Goal: Information Seeking & Learning: Learn about a topic

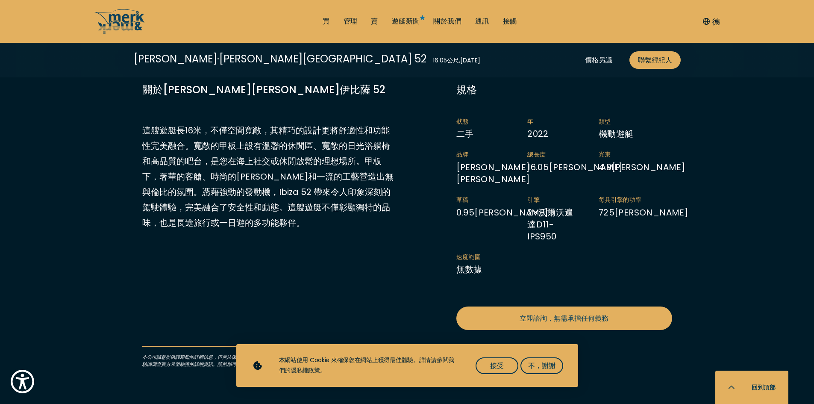
scroll to position [427, 0]
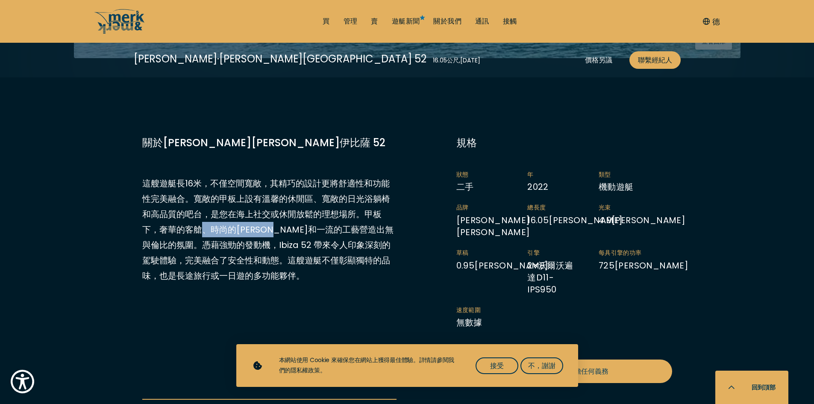
drag, startPoint x: 256, startPoint y: 204, endPoint x: 294, endPoint y: 204, distance: 37.6
click at [294, 204] on font "這艘遊艇長16米，不僅空間寬敞，其精巧的設計更將舒適性和功能性完美融合。寬敞的甲板上設有溫馨的休閒區、寬敞的日光浴躺椅和高品質的吧台，是您在海上社交或休閒放鬆…" at bounding box center [267, 229] width 251 height 104
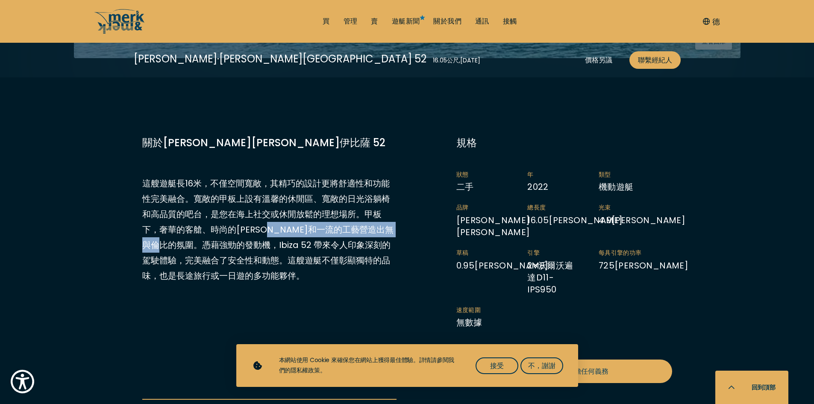
drag, startPoint x: 294, startPoint y: 204, endPoint x: 192, endPoint y: 219, distance: 103.2
click at [198, 217] on p "這艘遊艇長16米，不僅空間寬敞，其精巧的設計更將舒適性和功能性完美融合。寬敞的甲板上設有溫馨的休閒區、寬敞的日光浴躺椅和高品質的吧台，是您在海上社交或休閒放鬆…" at bounding box center [269, 230] width 254 height 108
click at [191, 219] on font "這艘遊艇長16米，不僅空間寬敞，其精巧的設計更將舒適性和功能性完美融合。寬敞的甲板上設有溫馨的休閒區、寬敞的日光浴躺椅和高品質的吧台，是您在海上社交或休閒放鬆…" at bounding box center [267, 229] width 251 height 104
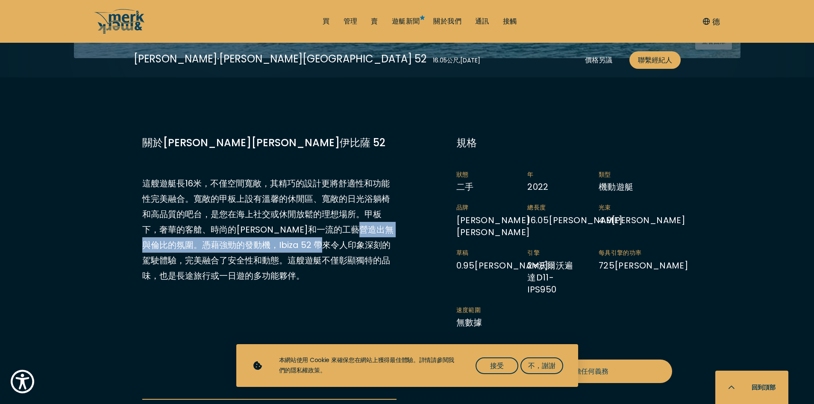
drag, startPoint x: 223, startPoint y: 222, endPoint x: 375, endPoint y: 221, distance: 152.1
click at [375, 221] on font "這艘遊艇長16米，不僅空間寬敞，其精巧的設計更將舒適性和功能性完美融合。寬敞的甲板上設有溫馨的休閒區、寬敞的日光浴躺椅和高品質的吧台，是您在海上社交或休閒放鬆…" at bounding box center [267, 229] width 251 height 104
drag, startPoint x: 183, startPoint y: 221, endPoint x: 170, endPoint y: 225, distance: 13.8
click at [171, 224] on font "這艘遊艇長16米，不僅空間寬敞，其精巧的設計更將舒適性和功能性完美融合。寬敞的甲板上設有溫馨的休閒區、寬敞的日光浴躺椅和高品質的吧台，是您在海上社交或休閒放鬆…" at bounding box center [267, 229] width 251 height 104
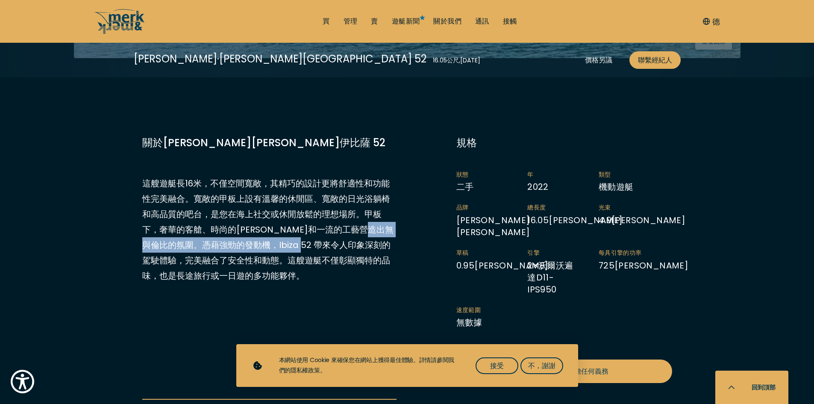
click at [170, 225] on font "這艘遊艇長16米，不僅空間寬敞，其精巧的設計更將舒適性和功能性完美融合。寬敞的甲板上設有溫馨的休閒區、寬敞的日光浴躺椅和高品質的吧台，是您在海上社交或休閒放鬆…" at bounding box center [267, 229] width 251 height 104
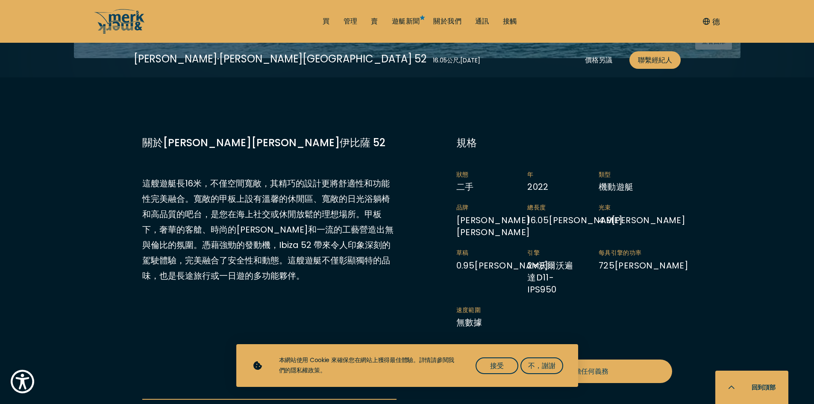
click at [387, 233] on p "這艘遊艇長16米，不僅空間寬敞，其精巧的設計更將舒適性和功能性完美融合。寬敞的甲板上設有溫馨的休閒區、寬敞的日光浴躺椅和高品質的吧台，是您在海上社交或休閒放鬆…" at bounding box center [269, 230] width 254 height 108
click at [388, 232] on p "這艘遊艇長16米，不僅空間寬敞，其精巧的設計更將舒適性和功能性完美融合。寬敞的甲板上設有溫馨的休閒區、寬敞的日光浴躺椅和高品質的吧台，是您在海上社交或休閒放鬆…" at bounding box center [269, 230] width 254 height 108
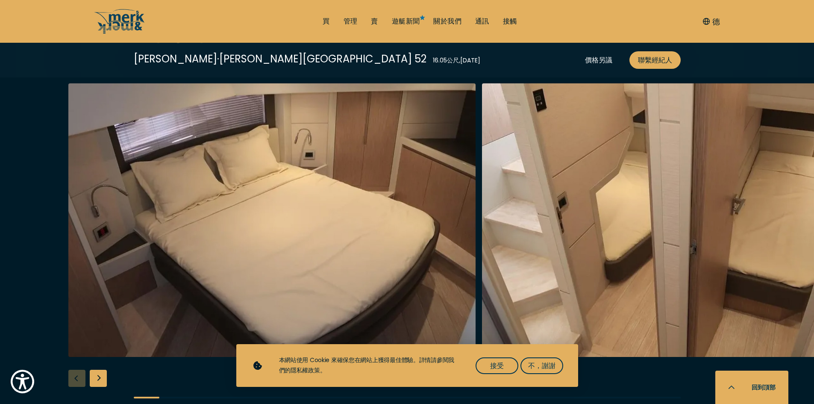
scroll to position [1410, 0]
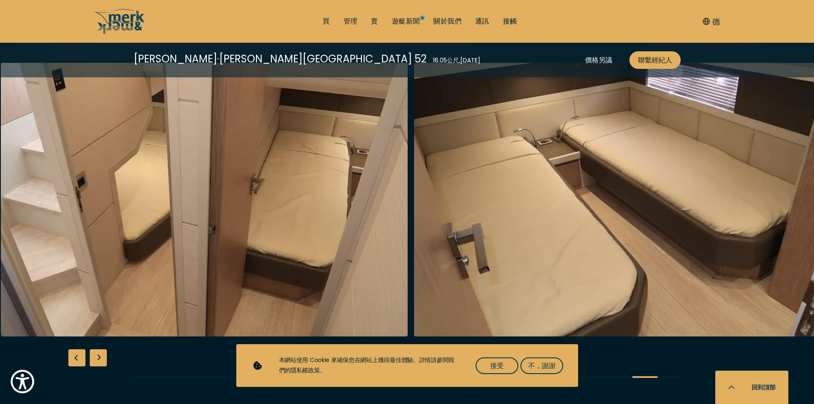
click at [109, 209] on img "默克和默克" at bounding box center [204, 200] width 407 height 274
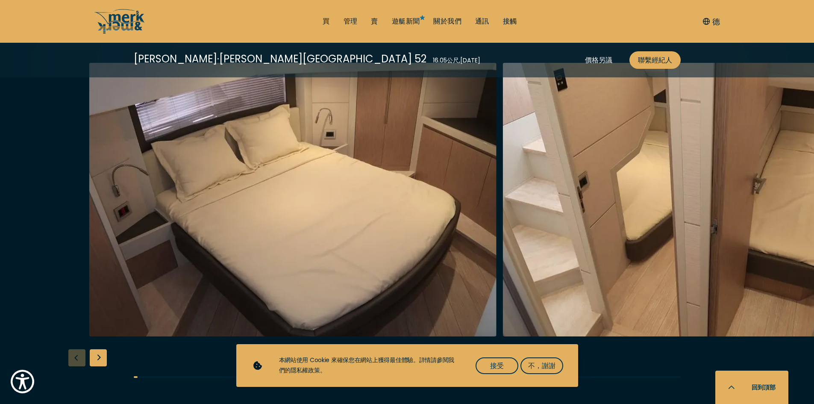
click at [635, 165] on img "默克和默克" at bounding box center [706, 200] width 407 height 274
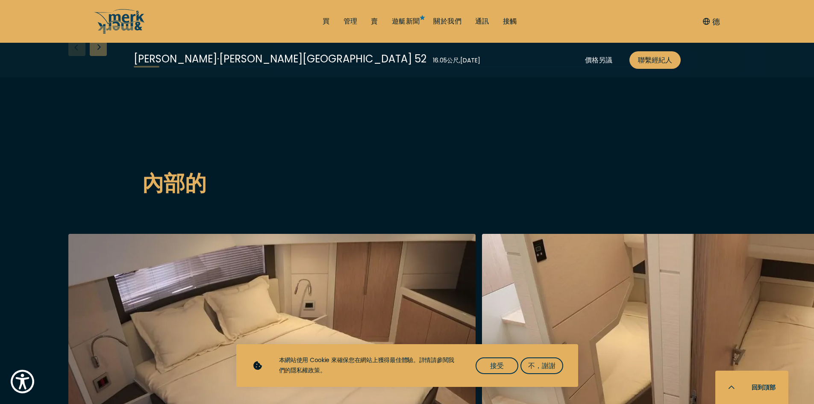
scroll to position [1453, 0]
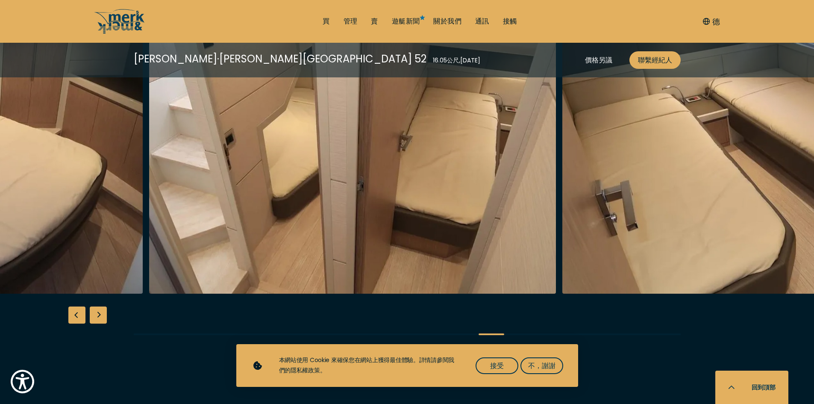
click at [149, 233] on img "默克和默克" at bounding box center [352, 157] width 407 height 274
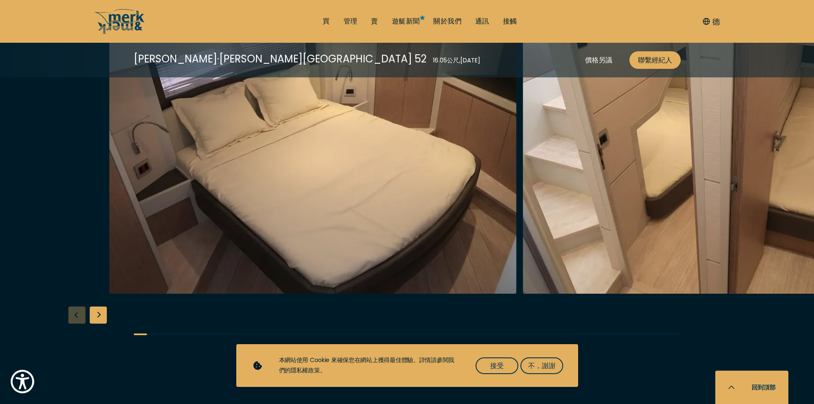
click at [687, 226] on img "默克和默克" at bounding box center [726, 157] width 407 height 274
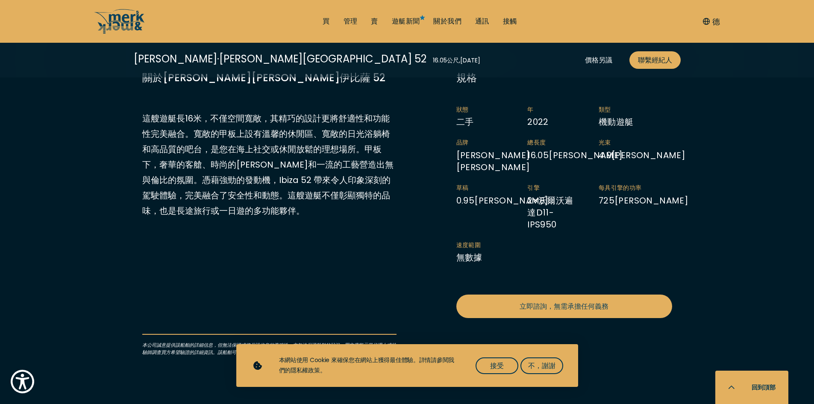
scroll to position [427, 0]
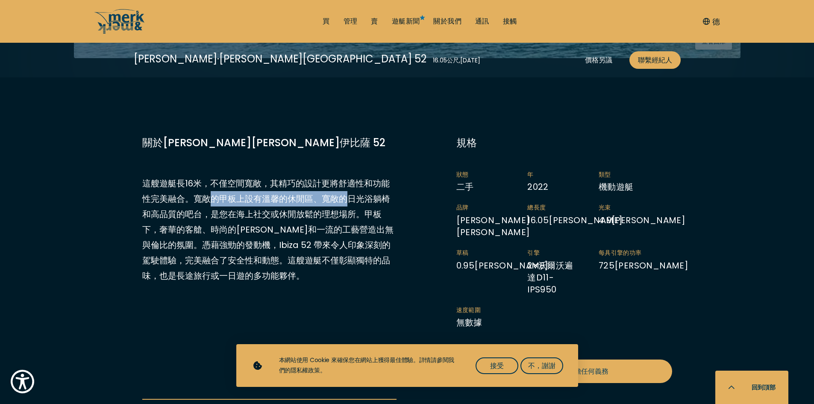
click at [354, 182] on font "這艘遊艇長16米，不僅空間寬敞，其精巧的設計更將舒適性和功能性完美融合。寬敞的甲板上設有溫馨的休閒區、寬敞的日光浴躺椅和高品質的吧台，是您在海上社交或休閒放鬆…" at bounding box center [267, 229] width 251 height 104
drag, startPoint x: 346, startPoint y: 174, endPoint x: 341, endPoint y: 179, distance: 7.3
click at [345, 177] on font "這艘遊艇長16米，不僅空間寬敞，其精巧的設計更將舒適性和功能性完美融合。寬敞的甲板上設有溫馨的休閒區、寬敞的日光浴躺椅和高品質的吧台，是您在海上社交或休閒放鬆…" at bounding box center [267, 229] width 251 height 104
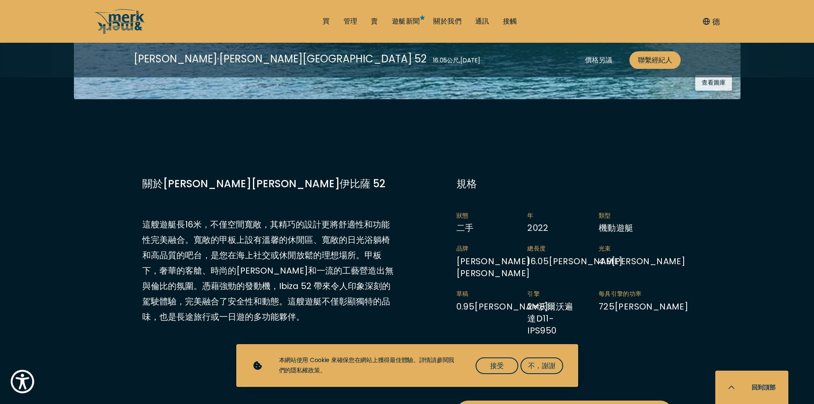
scroll to position [385, 0]
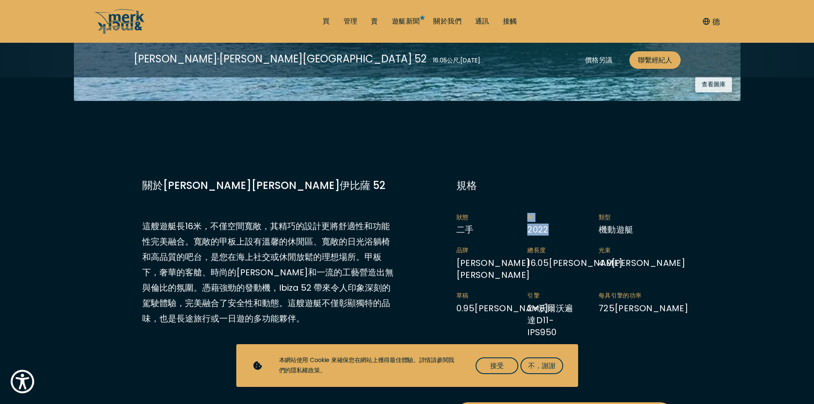
drag, startPoint x: 525, startPoint y: 205, endPoint x: 629, endPoint y: 205, distance: 103.4
click at [625, 213] on ul "狀態 二手 年 2022 類型 機動遊艇 品牌 [PERSON_NAME][PERSON_NAME] 總長度 16.05 米 光束 4.9 米 草稿 0.95…" at bounding box center [564, 297] width 216 height 168
click at [629, 224] on font "機動遊艇" at bounding box center [616, 230] width 35 height 12
drag, startPoint x: 503, startPoint y: 209, endPoint x: 445, endPoint y: 209, distance: 58.1
drag, startPoint x: 445, startPoint y: 209, endPoint x: 439, endPoint y: 208, distance: 5.6
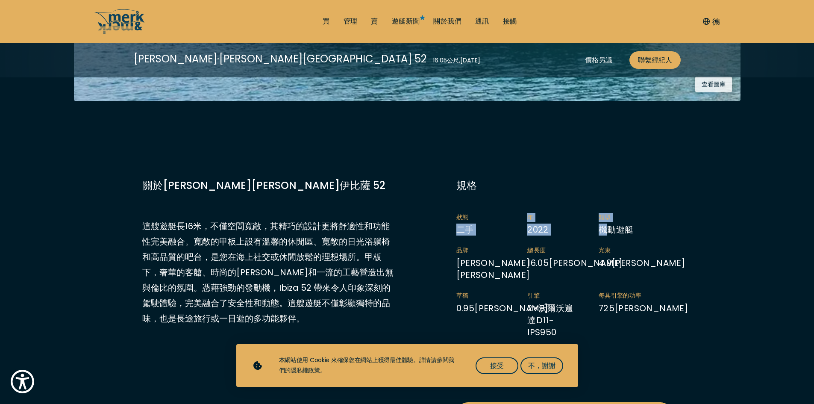
click at [439, 208] on div "價格另議 發送您的詢問 狀態 二手 年 2022 長度 16.05 關於[PERSON_NAME][PERSON_NAME]伊比薩 52 這艘遊艇長16米，不…" at bounding box center [407, 329] width 547 height 303
drag, startPoint x: 486, startPoint y: 208, endPoint x: 677, endPoint y: 206, distance: 190.6
click at [677, 206] on div "價格另議 發送您的詢問 狀態 二手 年 2022 長度 16.05 關於[PERSON_NAME][PERSON_NAME]伊比薩 52 這艘遊艇長16米，不…" at bounding box center [407, 329] width 547 height 303
drag, startPoint x: 239, startPoint y: 267, endPoint x: 359, endPoint y: 268, distance: 120.1
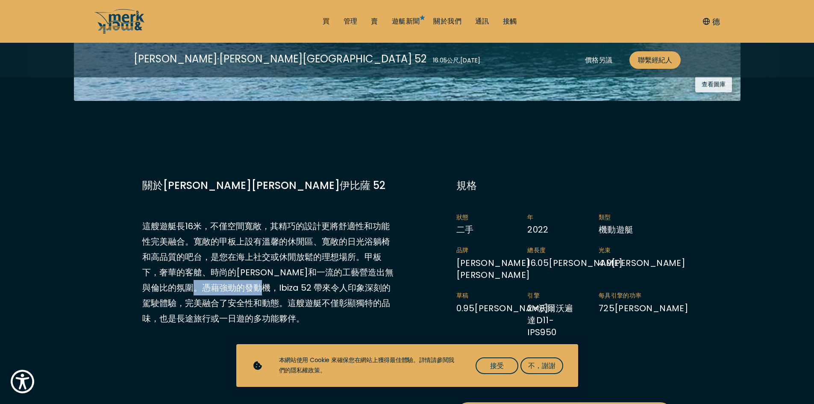
click at [358, 268] on font "這艘遊艇長16米，不僅空間寬敞，其精巧的設計更將舒適性和功能性完美融合。寬敞的甲板上設有溫馨的休閒區、寬敞的日光浴躺椅和高品質的吧台，是您在海上社交或休閒放鬆…" at bounding box center [267, 272] width 251 height 104
click at [360, 268] on font "這艘遊艇長16米，不僅空間寬敞，其精巧的設計更將舒適性和功能性完美融合。寬敞的甲板上設有溫馨的休閒區、寬敞的日光浴躺椅和高品質的吧台，是您在海上社交或休閒放鬆…" at bounding box center [267, 272] width 251 height 104
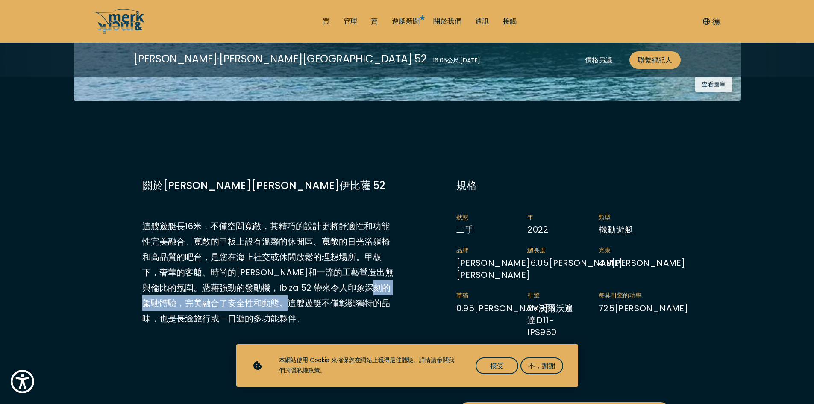
drag, startPoint x: 185, startPoint y: 276, endPoint x: 358, endPoint y: 279, distance: 173.1
click at [358, 279] on font "這艘遊艇長16米，不僅空間寬敞，其精巧的設計更將舒適性和功能性完美融合。寬敞的甲板上設有溫馨的休閒區、寬敞的日光浴躺椅和高品質的吧台，是您在海上社交或休閒放鬆…" at bounding box center [267, 272] width 251 height 104
click at [359, 279] on font "這艘遊艇長16米，不僅空間寬敞，其精巧的設計更將舒適性和功能性完美融合。寬敞的甲板上設有溫馨的休閒區、寬敞的日光浴躺椅和高品質的吧台，是您在海上社交或休閒放鬆…" at bounding box center [267, 272] width 251 height 104
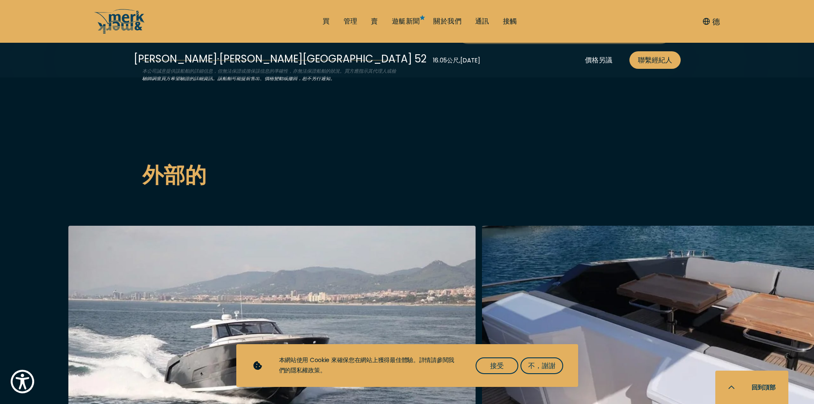
scroll to position [897, 0]
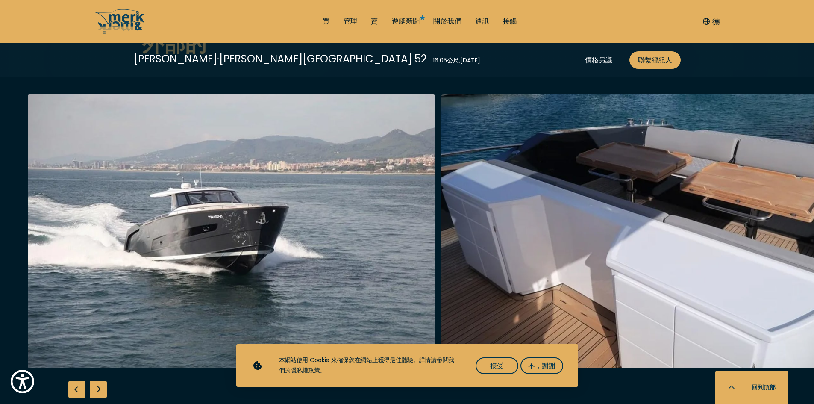
click at [441, 228] on img "默克和默克" at bounding box center [644, 231] width 407 height 274
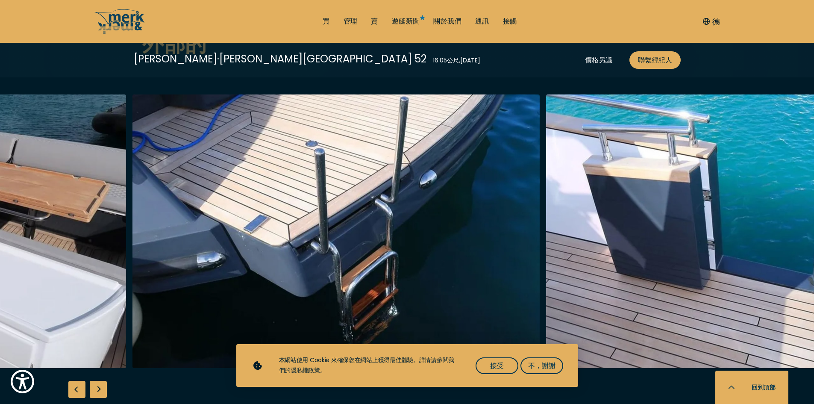
click at [157, 271] on img "默克和默克" at bounding box center [335, 231] width 407 height 274
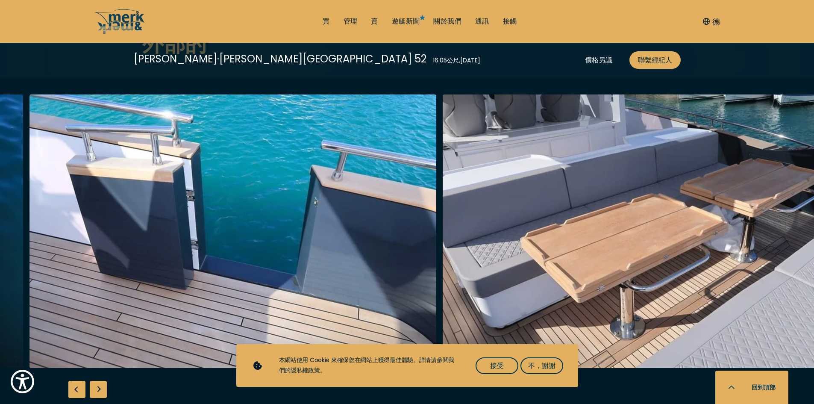
click at [149, 247] on img "默克和默克" at bounding box center [232, 231] width 407 height 274
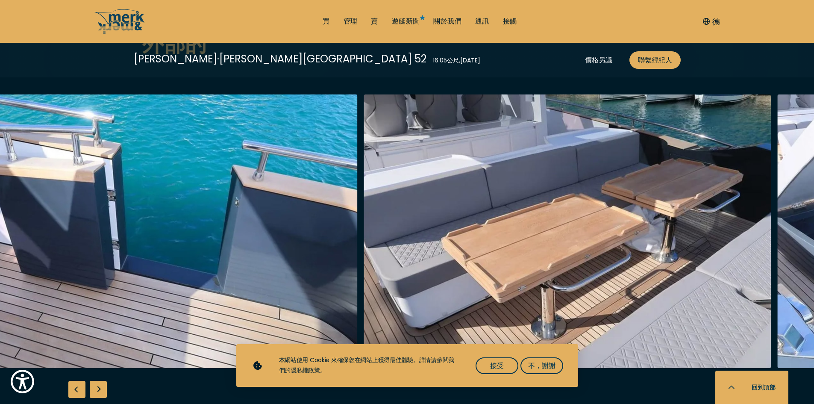
click at [364, 256] on img "默克和默克" at bounding box center [567, 231] width 407 height 274
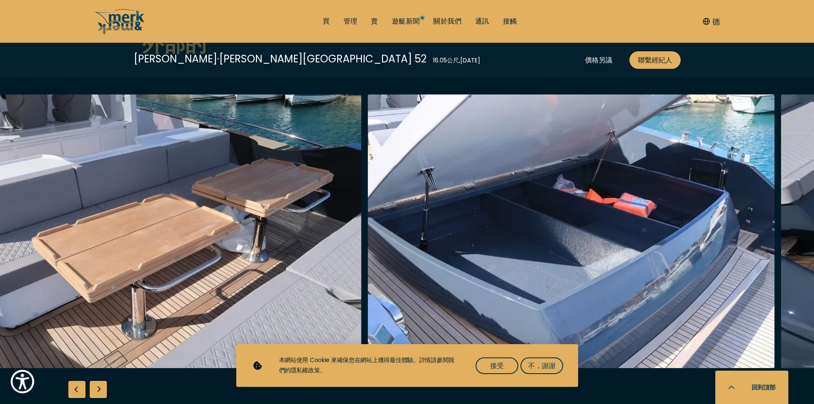
click at [368, 270] on img "默克和默克" at bounding box center [571, 231] width 407 height 274
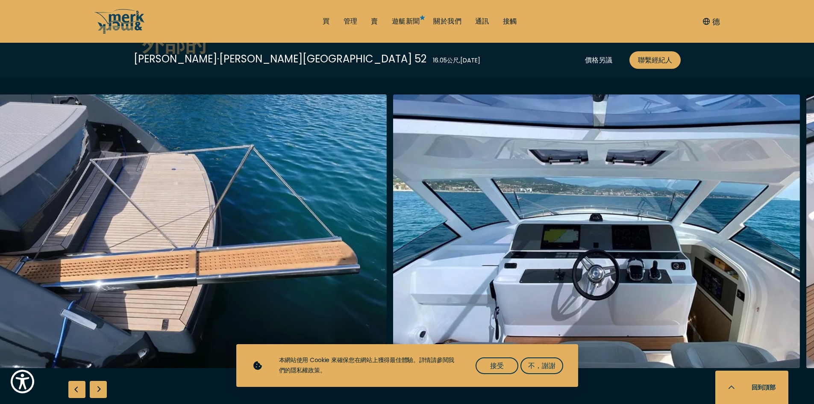
click at [91, 285] on img "默克和默克" at bounding box center [182, 231] width 407 height 274
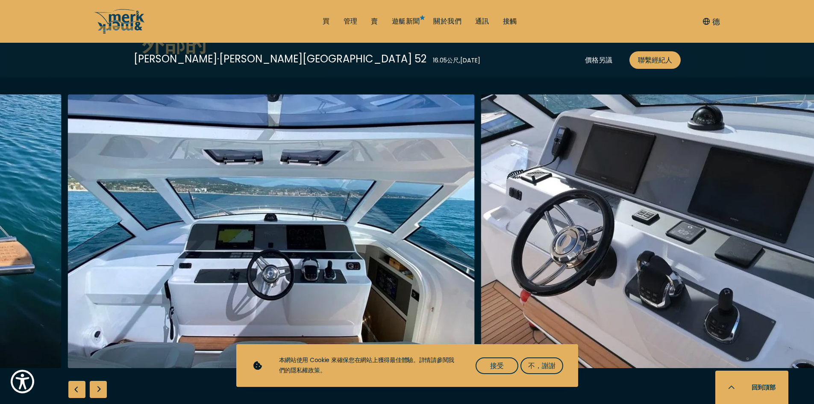
click at [241, 274] on img "默克和默克" at bounding box center [271, 231] width 407 height 274
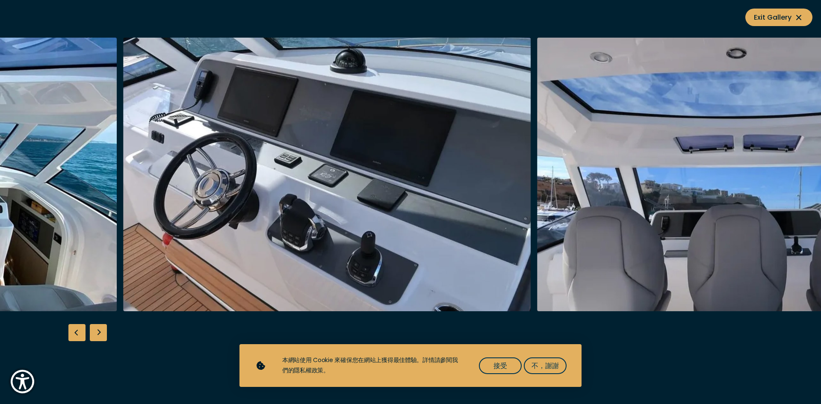
click at [259, 260] on img "button" at bounding box center [327, 175] width 407 height 274
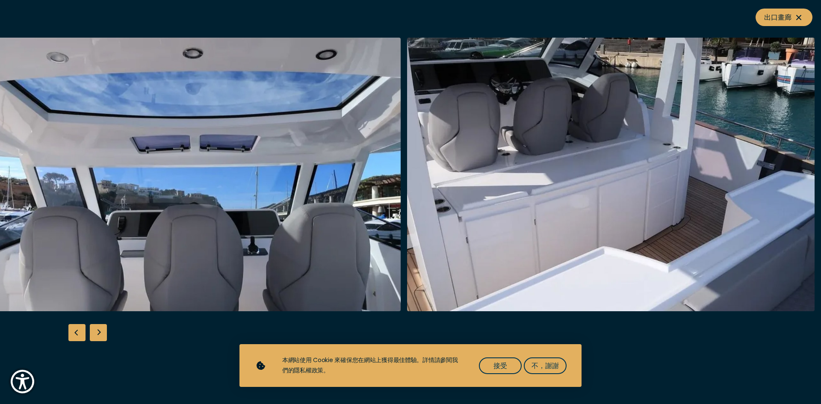
click at [138, 244] on img "button" at bounding box center [197, 175] width 407 height 274
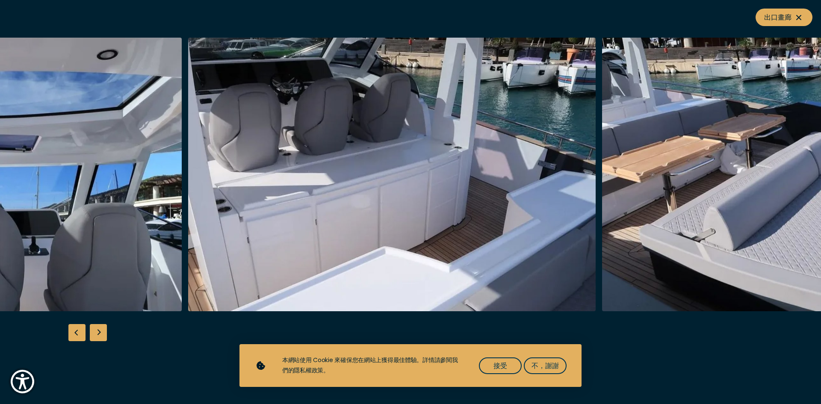
click at [500, 331] on div at bounding box center [410, 202] width 821 height 329
click at [814, 31] on div "出口畫廊" at bounding box center [410, 202] width 821 height 404
click at [103, 329] on div "下一張投影片" at bounding box center [98, 332] width 17 height 17
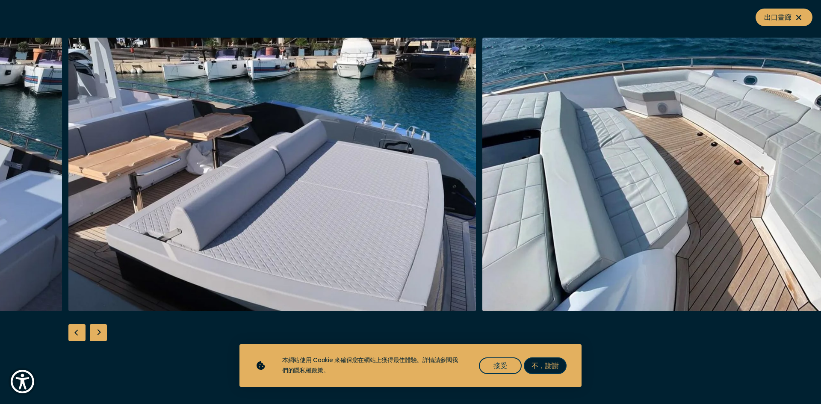
click at [550, 369] on font "不，謝謝" at bounding box center [544, 366] width 27 height 10
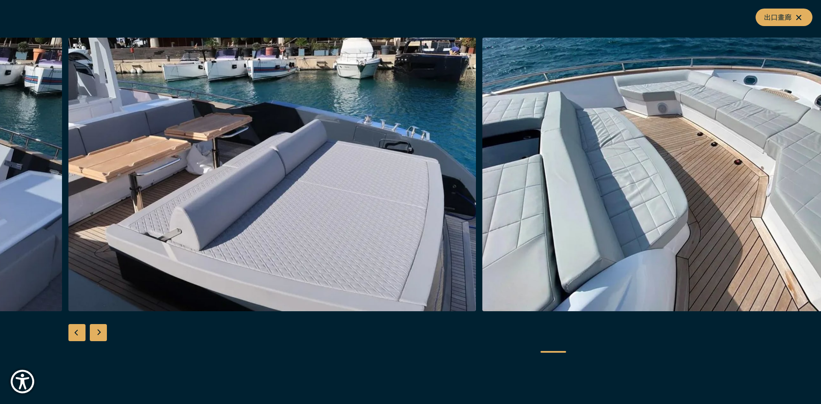
click at [706, 13] on div "出口畫廊" at bounding box center [410, 202] width 821 height 404
click at [801, 15] on icon at bounding box center [798, 17] width 10 height 10
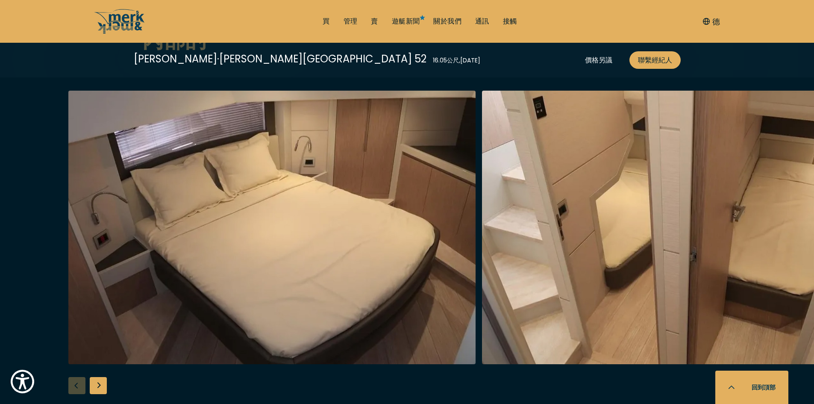
scroll to position [1368, 0]
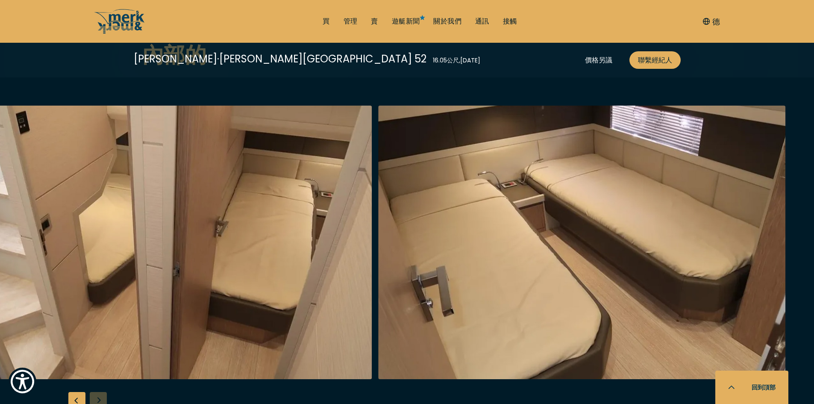
click at [71, 254] on img "默克和默克" at bounding box center [168, 243] width 407 height 274
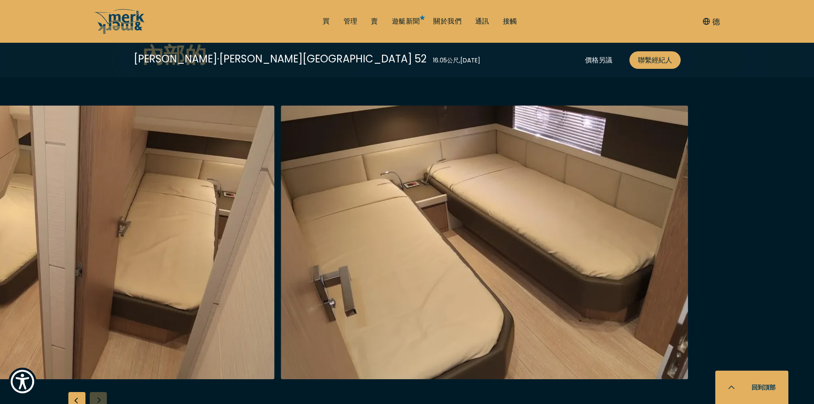
click at [281, 271] on img "默克和默克" at bounding box center [484, 243] width 407 height 274
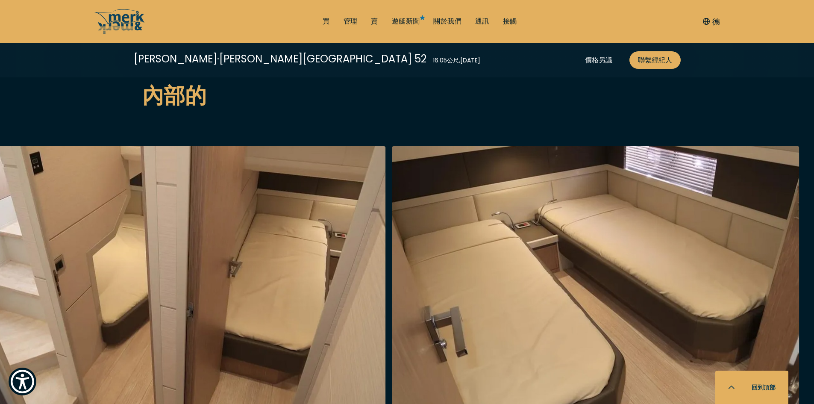
scroll to position [1282, 0]
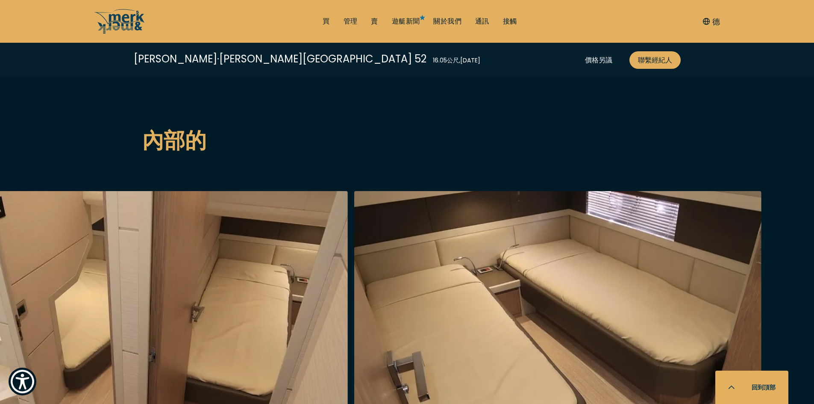
click at [162, 273] on img "默克和默克" at bounding box center [144, 328] width 407 height 274
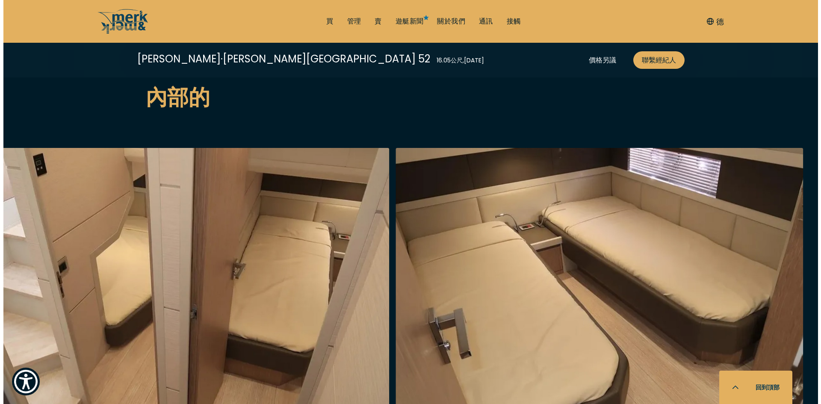
scroll to position [1325, 0]
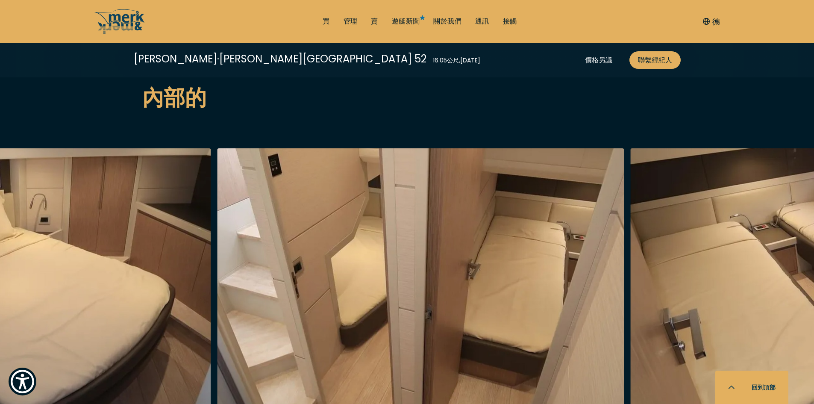
click at [451, 273] on img "默克和默克" at bounding box center [420, 285] width 407 height 274
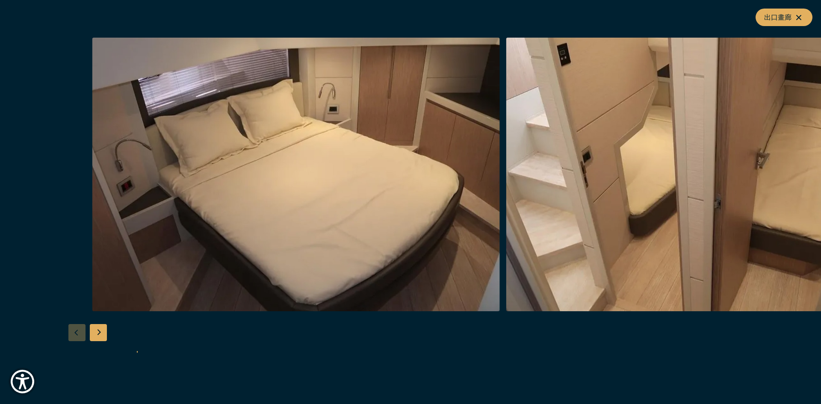
click at [682, 217] on img "button" at bounding box center [709, 175] width 407 height 274
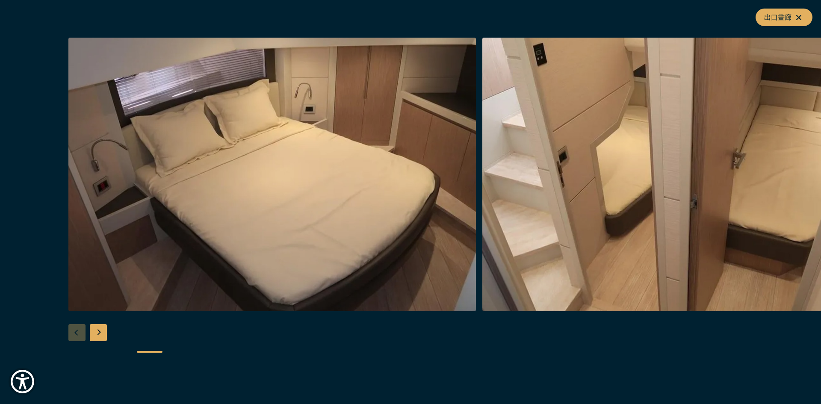
click at [641, 211] on div at bounding box center [478, 175] width 821 height 274
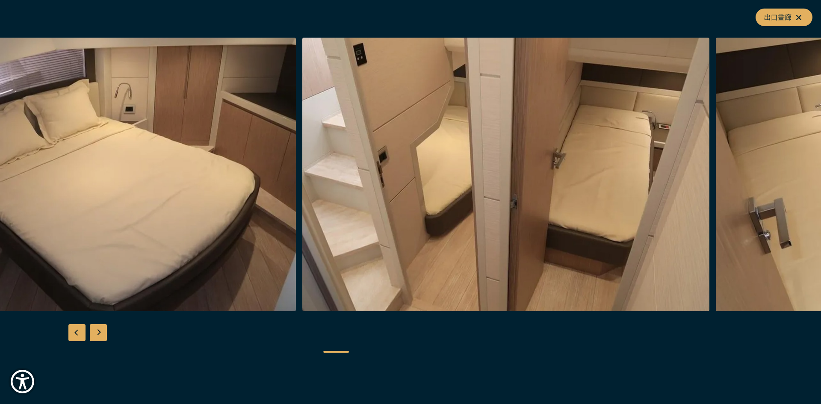
click at [444, 200] on img "button" at bounding box center [505, 175] width 407 height 274
